Goal: Find specific page/section: Find specific page/section

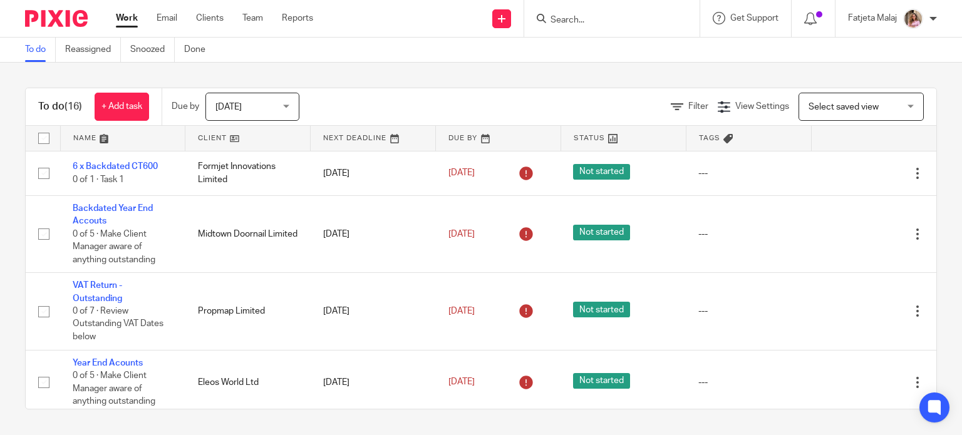
click at [562, 19] on input "Search" at bounding box center [605, 20] width 113 height 11
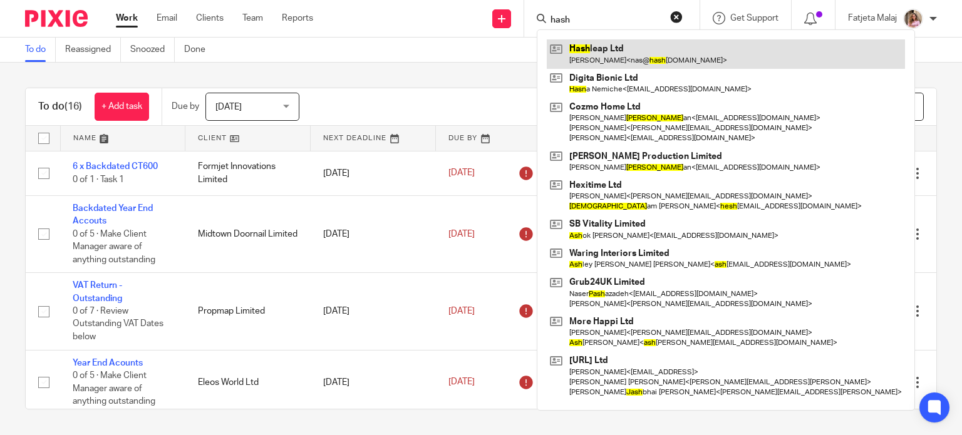
type input "hash"
click at [614, 60] on link at bounding box center [726, 53] width 358 height 29
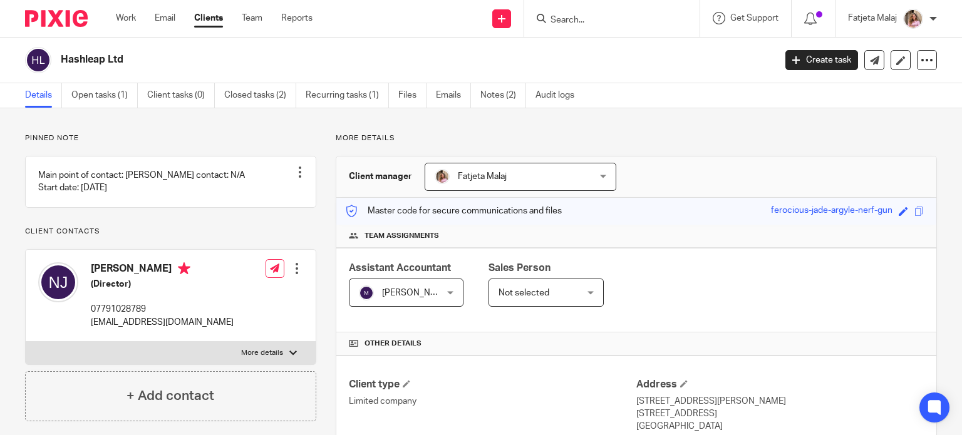
drag, startPoint x: 951, startPoint y: 174, endPoint x: 951, endPoint y: 197, distance: 23.2
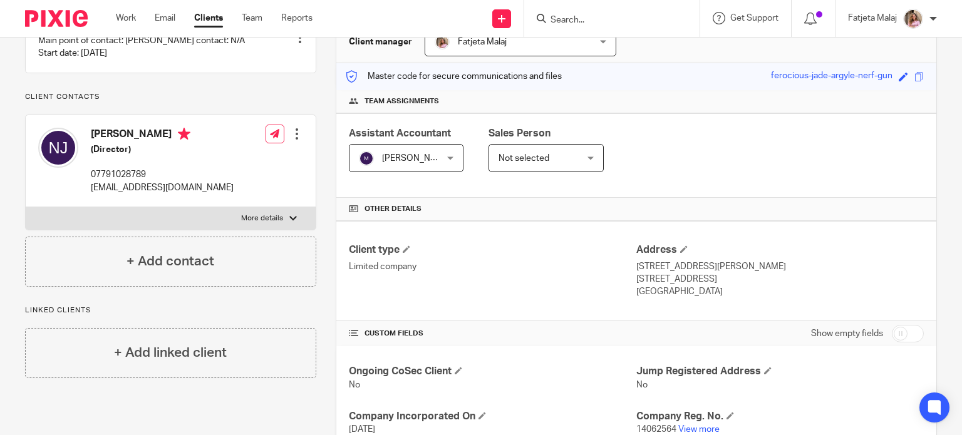
scroll to position [139, 0]
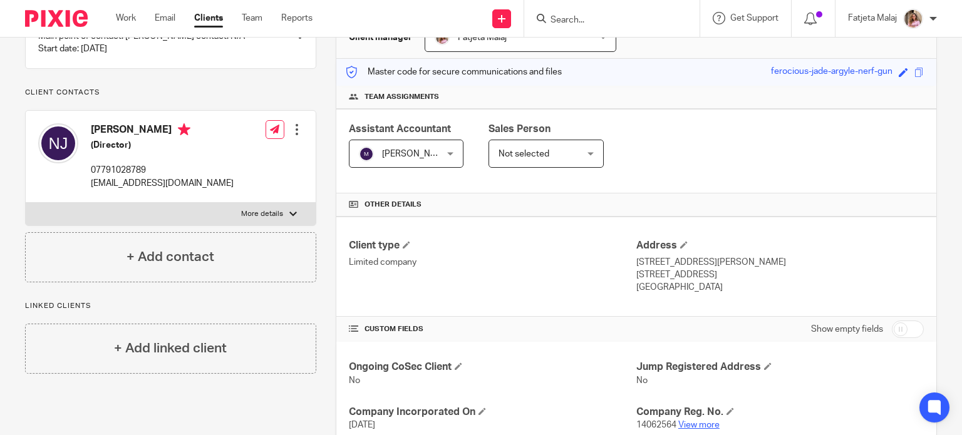
click at [697, 426] on link "View more" at bounding box center [698, 425] width 41 height 9
